Goal: Task Accomplishment & Management: Use online tool/utility

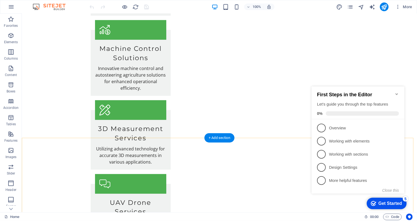
scroll to position [1020, 0]
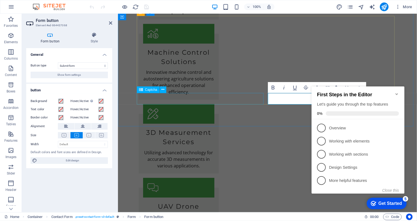
scroll to position [1048, 0]
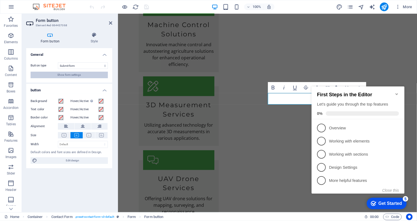
click at [80, 76] on span "Show form settings" at bounding box center [70, 75] width 24 height 7
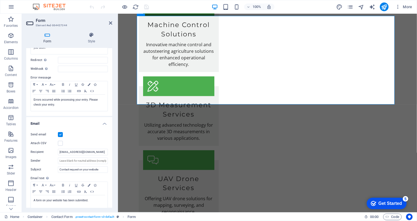
scroll to position [0, 0]
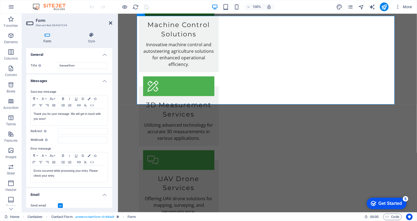
drag, startPoint x: 110, startPoint y: 23, endPoint x: 86, endPoint y: 13, distance: 25.7
click at [110, 23] on icon at bounding box center [110, 23] width 3 height 4
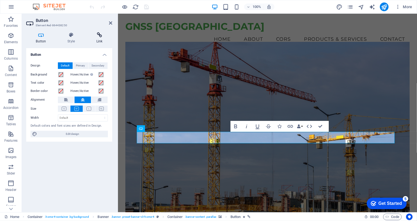
click at [90, 38] on h4 "Link" at bounding box center [100, 37] width 26 height 11
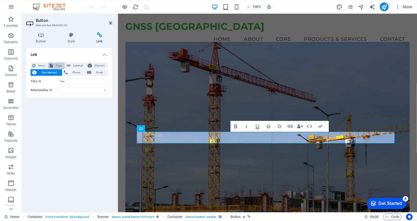
click at [60, 66] on span "Page" at bounding box center [59, 65] width 8 height 7
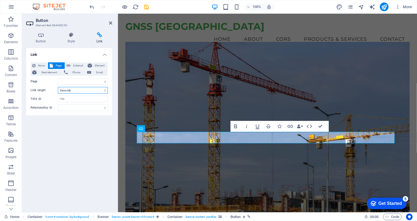
click at [85, 89] on select "New tab Same tab Overlay" at bounding box center [83, 90] width 50 height 7
click at [85, 90] on select "New tab Same tab Overlay" at bounding box center [83, 90] width 50 height 7
click at [90, 82] on select "Home Products and Services Legal Notice Privacy" at bounding box center [83, 81] width 50 height 7
select select "1"
click at [58, 78] on select "Home Products and Services Legal Notice Privacy" at bounding box center [83, 81] width 50 height 7
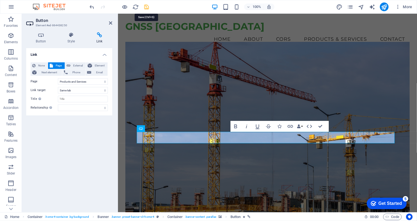
click at [144, 5] on icon "save" at bounding box center [147, 7] width 6 height 6
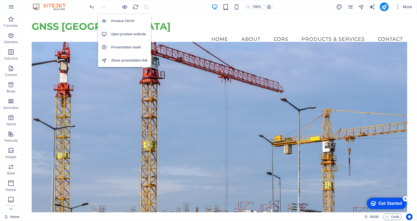
click at [123, 23] on h6 "Preview Ctrl+P" at bounding box center [129, 21] width 37 height 7
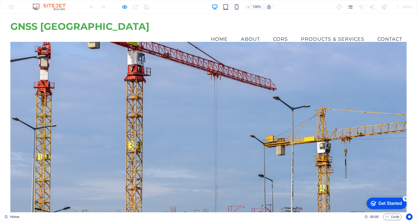
click at [214, 151] on div at bounding box center [208, 132] width 397 height 181
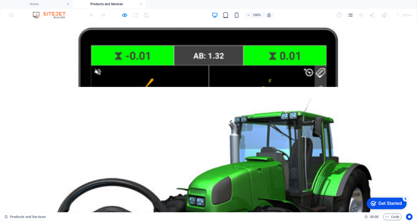
scroll to position [298, 0]
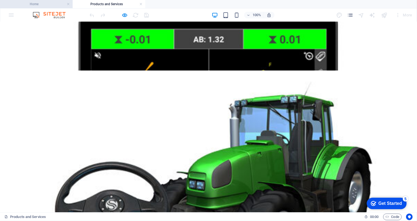
click at [43, 5] on h4 "Home" at bounding box center [36, 4] width 73 height 6
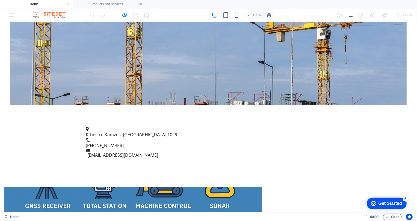
scroll to position [248, 0]
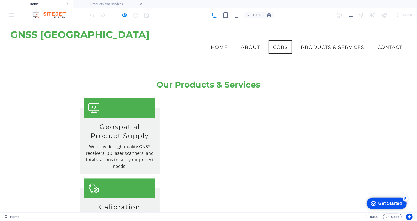
scroll to position [668, 0]
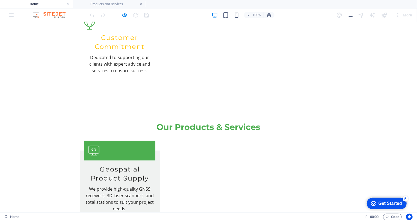
scroll to position [720, 0]
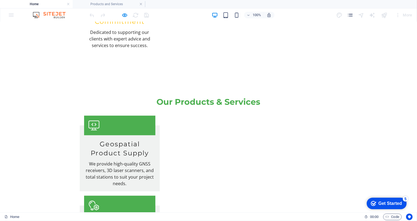
scroll to position [745, 0]
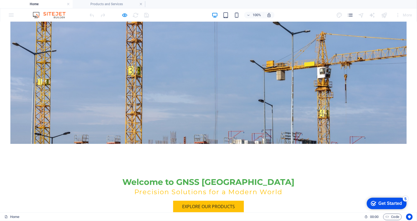
scroll to position [0, 0]
